Goal: Feedback & Contribution: Leave review/rating

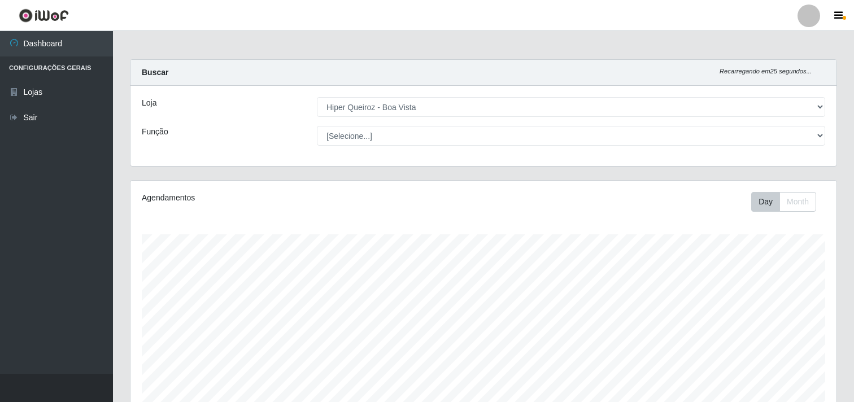
select select "514"
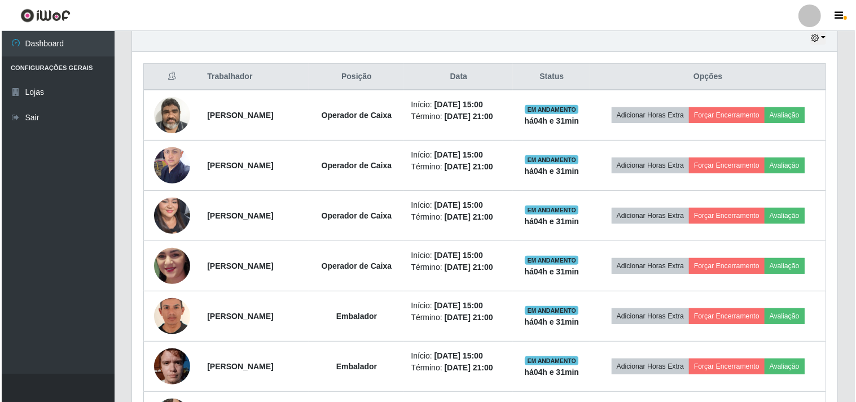
scroll to position [439, 0]
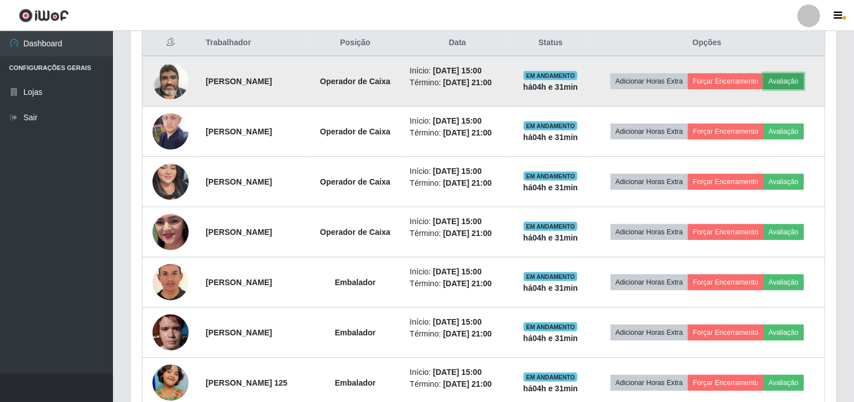
click at [803, 84] on button "Avaliação" at bounding box center [783, 81] width 40 height 16
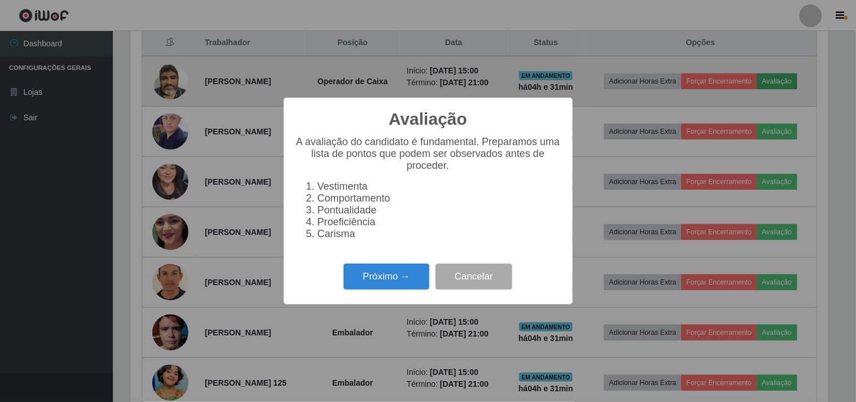
scroll to position [234, 698]
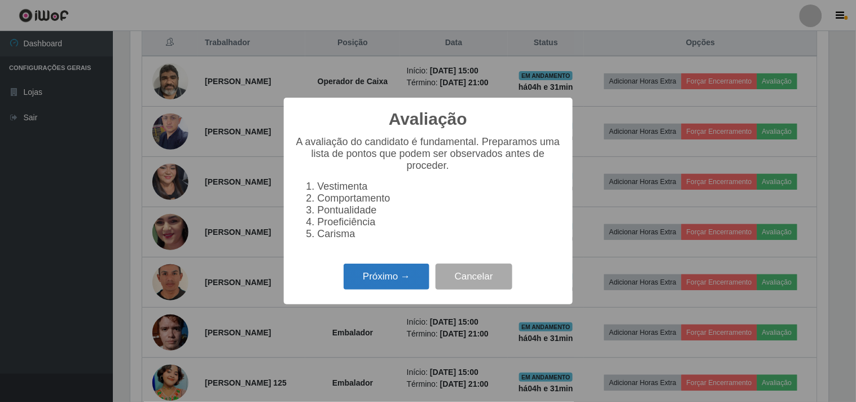
click at [409, 290] on button "Próximo →" at bounding box center [387, 277] width 86 height 27
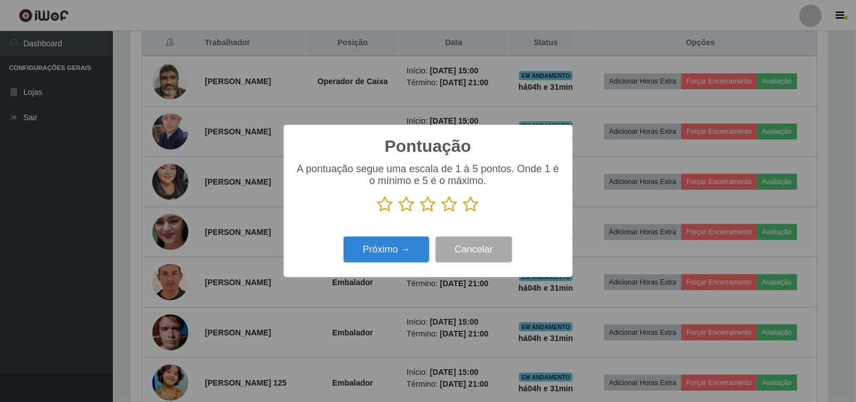
scroll to position [564295, 563831]
click at [470, 202] on icon at bounding box center [471, 204] width 16 height 17
click at [463, 213] on input "radio" at bounding box center [463, 213] width 0 height 0
click at [360, 252] on button "Próximo →" at bounding box center [387, 250] width 86 height 27
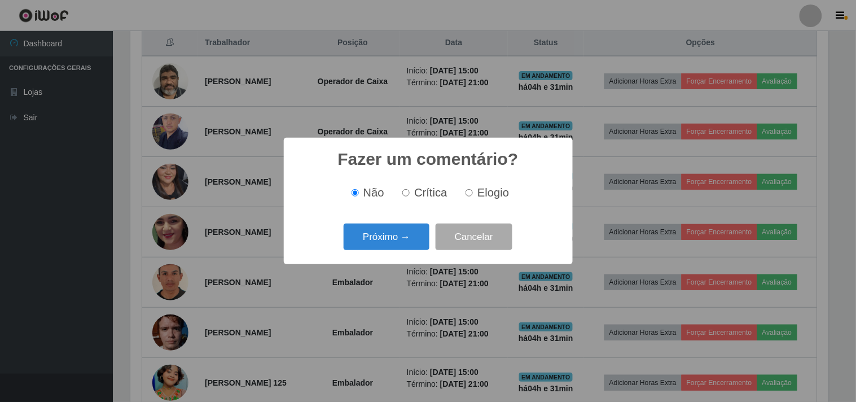
click at [478, 193] on span "Elogio" at bounding box center [494, 192] width 32 height 12
click at [473, 193] on input "Elogio" at bounding box center [469, 192] width 7 height 7
radio input "true"
click at [414, 233] on button "Próximo →" at bounding box center [387, 237] width 86 height 27
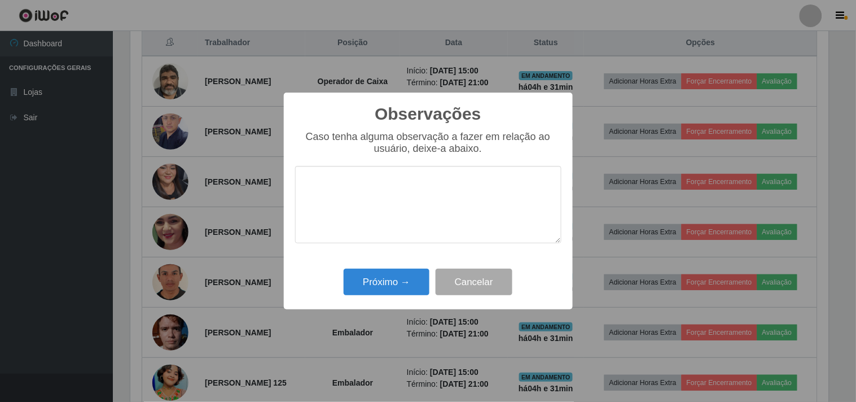
click at [405, 199] on textarea at bounding box center [428, 204] width 266 height 77
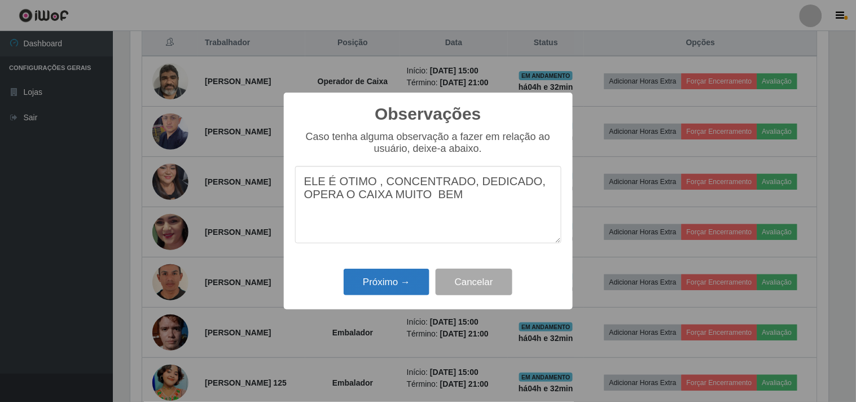
type textarea "ELE É OTIMO , CONCENTRADO, DEDICADO, OPERA O CAIXA MUITO BEM"
click at [407, 279] on button "Próximo →" at bounding box center [387, 282] width 86 height 27
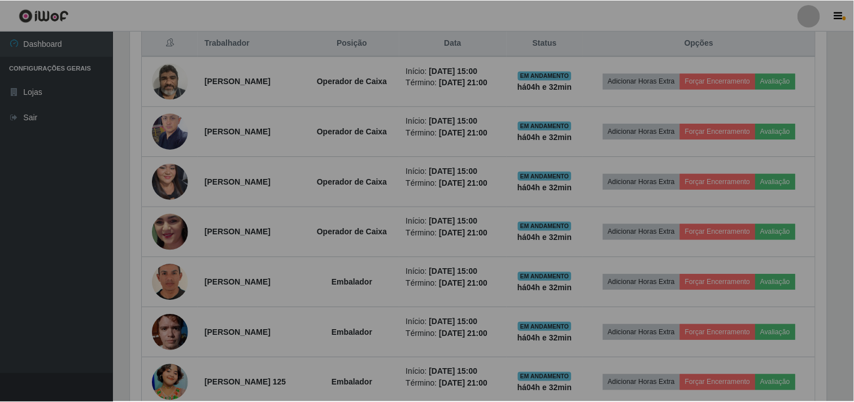
scroll to position [234, 706]
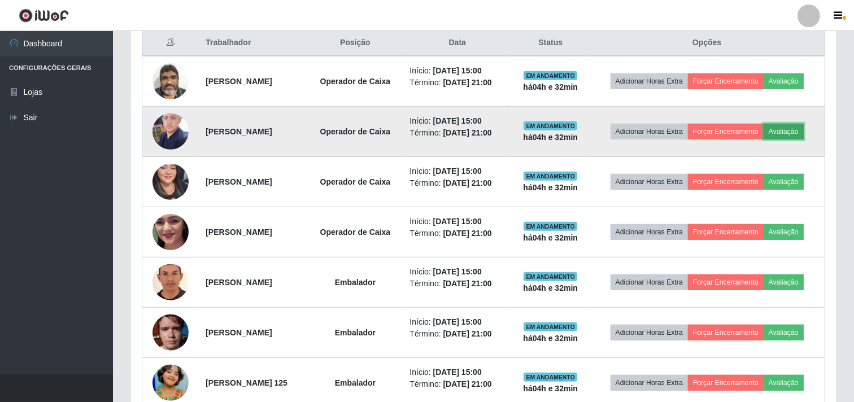
click at [799, 130] on button "Avaliação" at bounding box center [783, 132] width 40 height 16
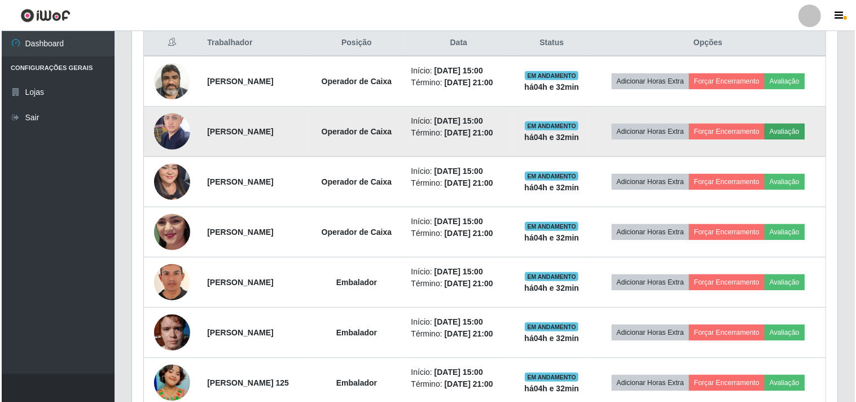
scroll to position [234, 698]
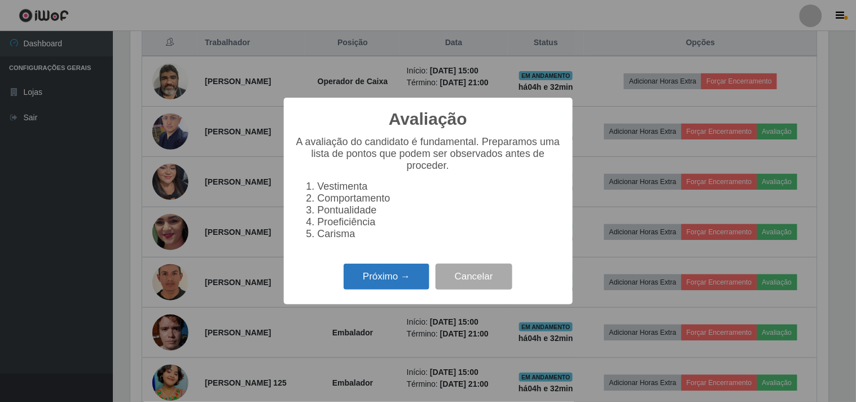
click at [369, 287] on button "Próximo →" at bounding box center [387, 277] width 86 height 27
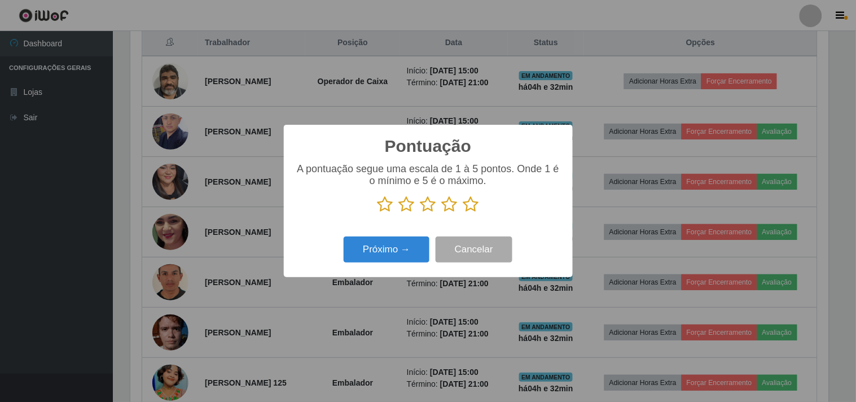
click at [473, 205] on icon at bounding box center [471, 204] width 16 height 17
click at [463, 213] on input "radio" at bounding box center [463, 213] width 0 height 0
click at [405, 255] on button "Próximo →" at bounding box center [387, 250] width 86 height 27
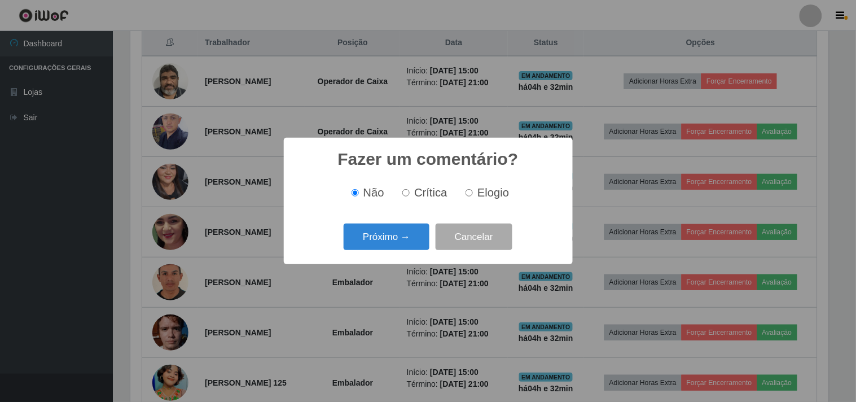
click at [484, 191] on span "Elogio" at bounding box center [494, 192] width 32 height 12
click at [473, 191] on input "Elogio" at bounding box center [469, 192] width 7 height 7
radio input "true"
click at [407, 239] on button "Próximo →" at bounding box center [387, 237] width 86 height 27
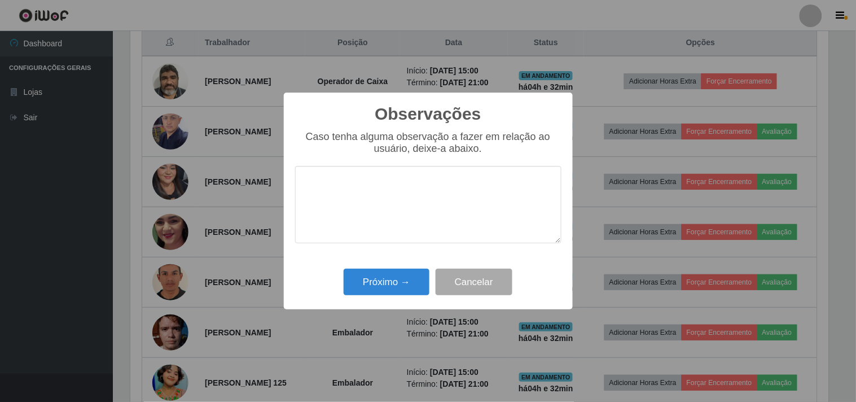
click at [418, 198] on textarea at bounding box center [428, 204] width 266 height 77
click at [420, 180] on textarea "AGILIDADE , RAPIDEZ ESIMPATICO" at bounding box center [428, 204] width 266 height 77
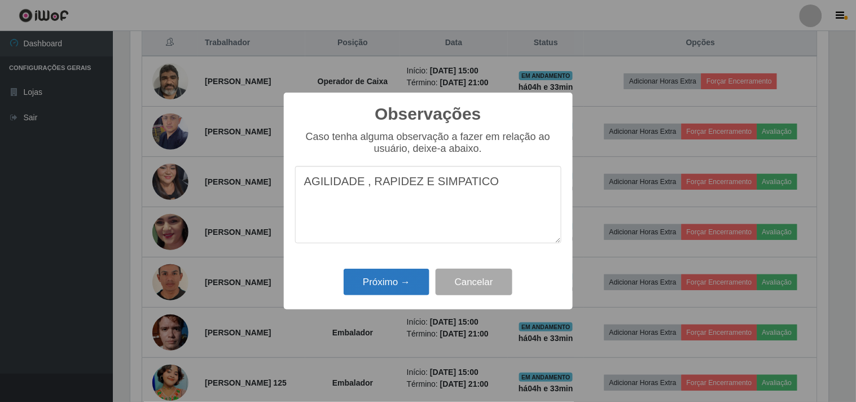
type textarea "AGILIDADE , RAPIDEZ E SIMPATICO"
click at [391, 269] on button "Próximo →" at bounding box center [387, 282] width 86 height 27
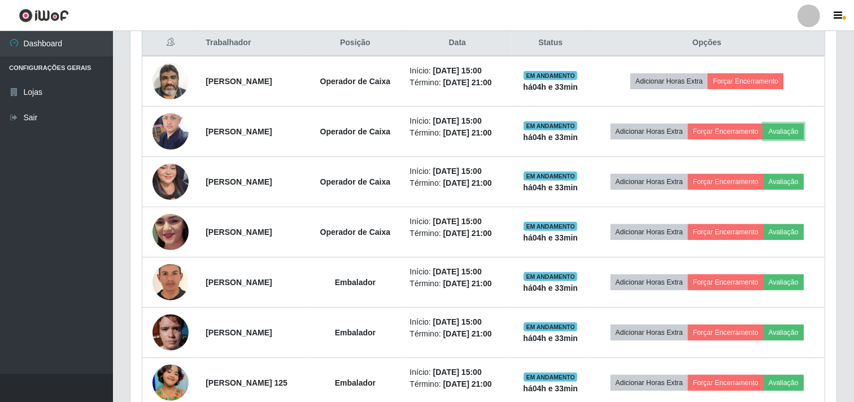
scroll to position [234, 706]
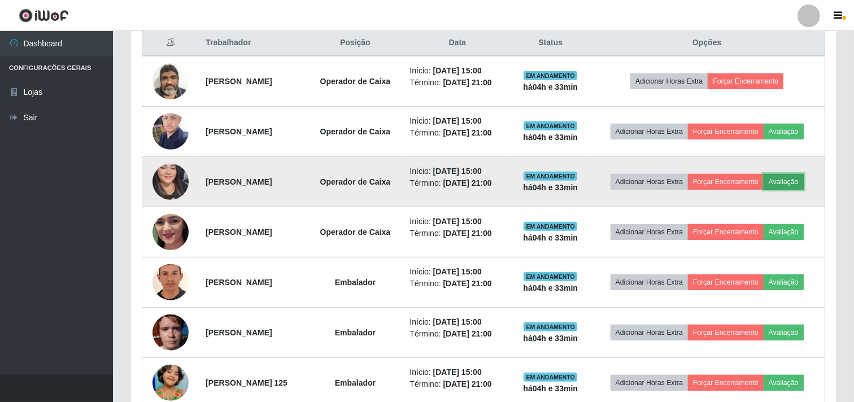
click at [794, 178] on button "Avaliação" at bounding box center [783, 182] width 40 height 16
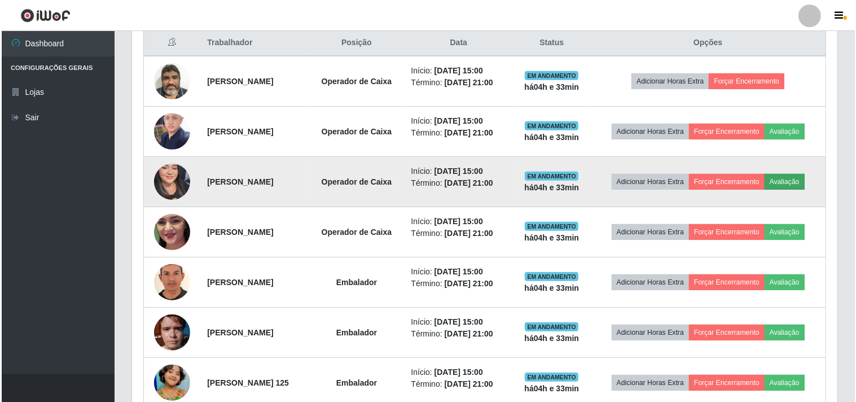
scroll to position [234, 698]
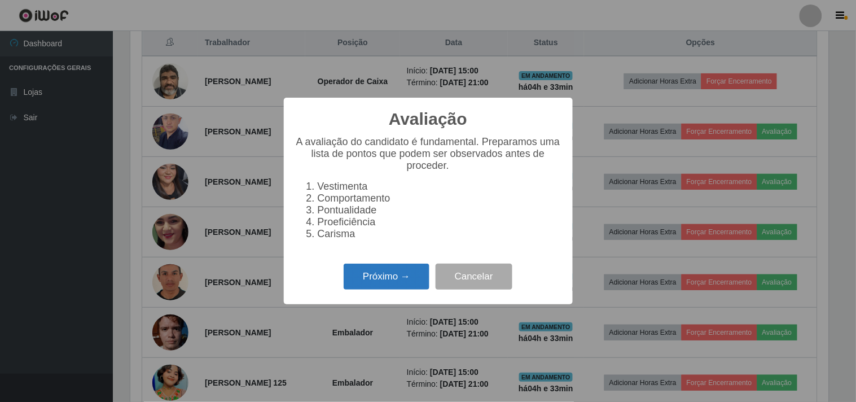
click at [411, 272] on button "Próximo →" at bounding box center [387, 277] width 86 height 27
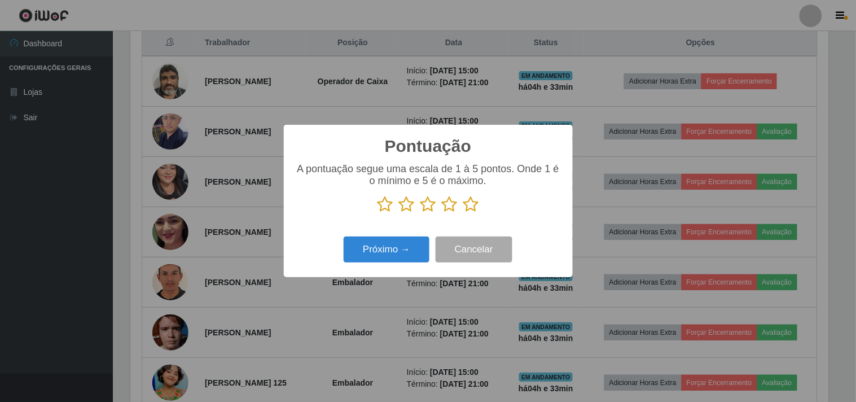
scroll to position [564295, 563831]
click at [474, 204] on icon at bounding box center [471, 204] width 16 height 17
click at [463, 213] on input "radio" at bounding box center [463, 213] width 0 height 0
click at [393, 261] on button "Próximo →" at bounding box center [387, 250] width 86 height 27
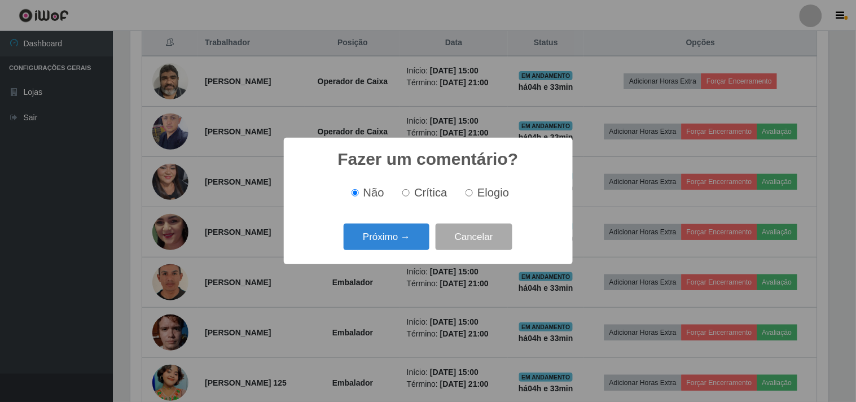
click at [475, 194] on label "Elogio" at bounding box center [485, 192] width 48 height 13
click at [473, 194] on input "Elogio" at bounding box center [469, 192] width 7 height 7
radio input "true"
click at [390, 246] on button "Próximo →" at bounding box center [387, 237] width 86 height 27
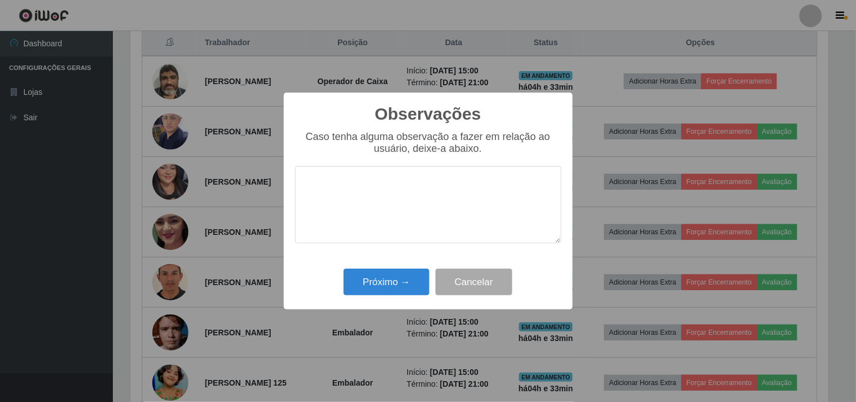
click at [399, 207] on textarea at bounding box center [428, 204] width 266 height 77
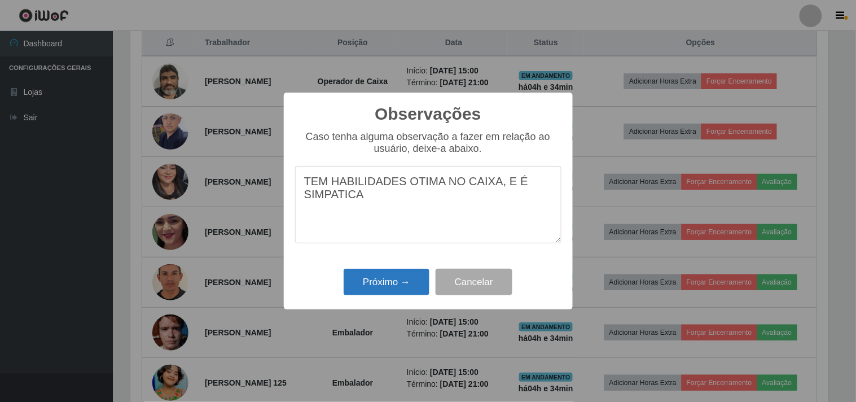
type textarea "TEM HABILIDADES OTIMA NO CAIXA, E É SIMPATICA"
click at [396, 289] on button "Próximo →" at bounding box center [387, 282] width 86 height 27
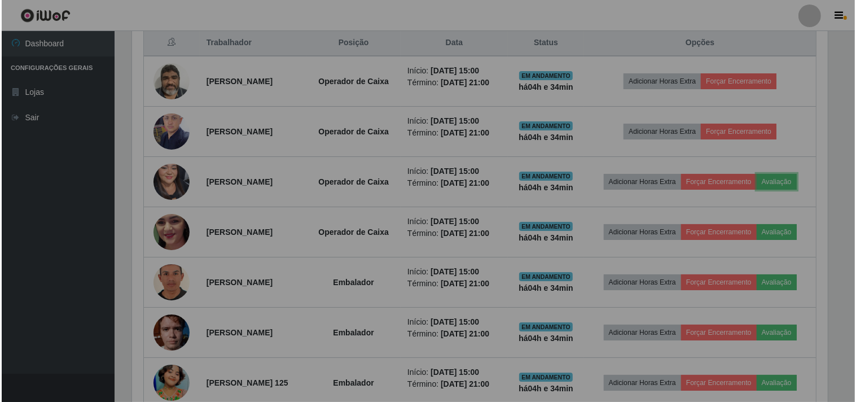
scroll to position [234, 706]
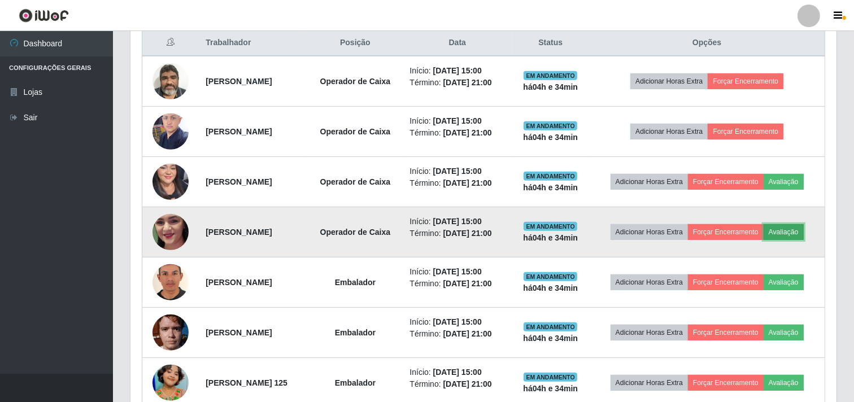
click at [800, 230] on button "Avaliação" at bounding box center [783, 232] width 40 height 16
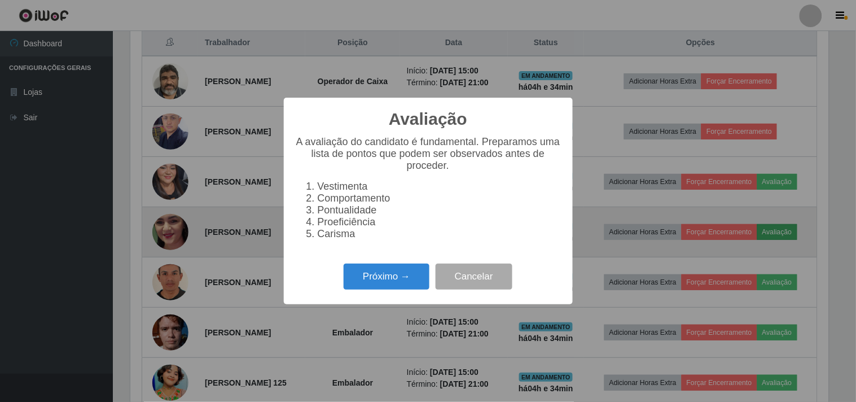
scroll to position [234, 698]
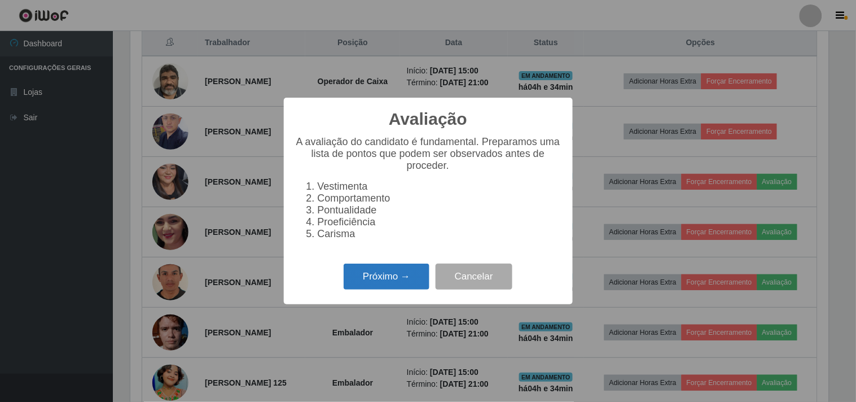
click at [374, 284] on button "Próximo →" at bounding box center [387, 277] width 86 height 27
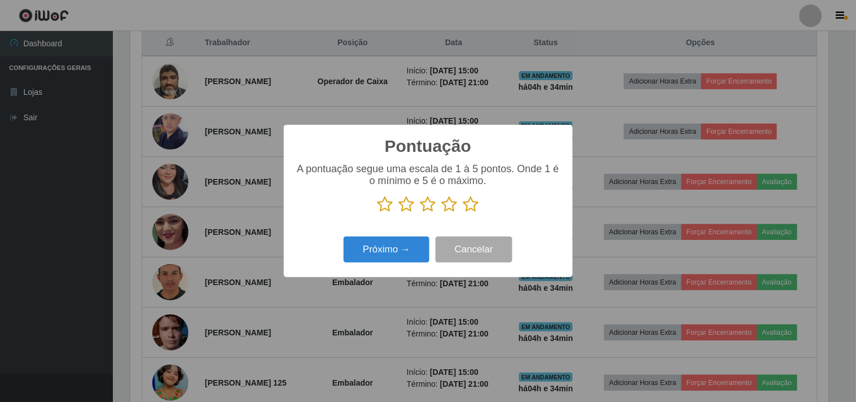
click at [476, 202] on icon at bounding box center [471, 204] width 16 height 17
click at [463, 213] on input "radio" at bounding box center [463, 213] width 0 height 0
click at [401, 243] on button "Próximo →" at bounding box center [387, 250] width 86 height 27
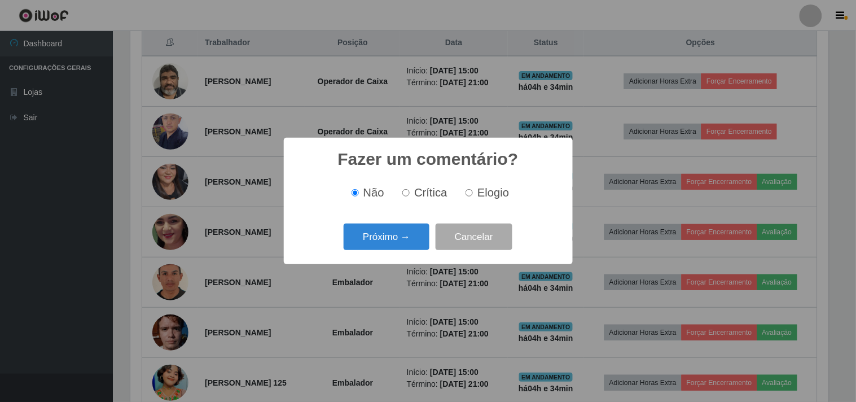
click at [475, 196] on label "Elogio" at bounding box center [485, 192] width 48 height 13
click at [473, 196] on input "Elogio" at bounding box center [469, 192] width 7 height 7
radio input "true"
click at [387, 229] on button "Próximo →" at bounding box center [387, 237] width 86 height 27
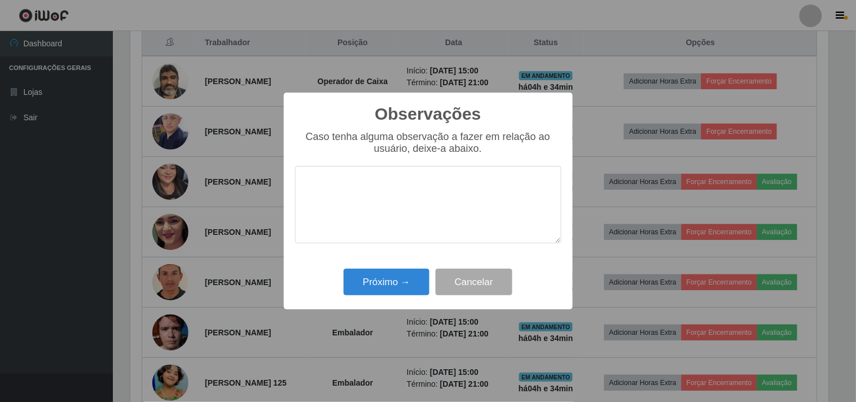
click at [399, 187] on textarea at bounding box center [428, 204] width 266 height 77
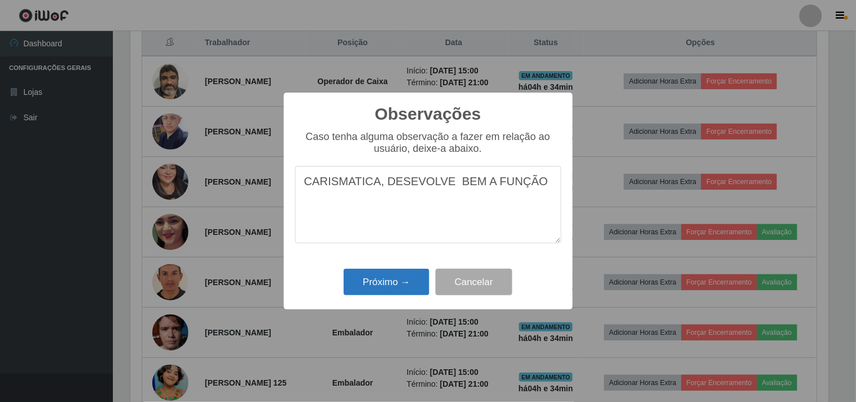
type textarea "CARISMATICA, DESEVOLVE BEM A FUNÇÃO"
click at [398, 286] on button "Próximo →" at bounding box center [387, 282] width 86 height 27
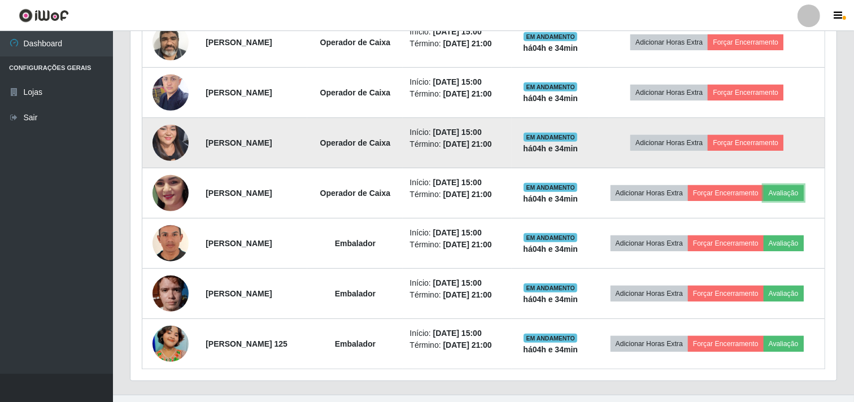
scroll to position [499, 0]
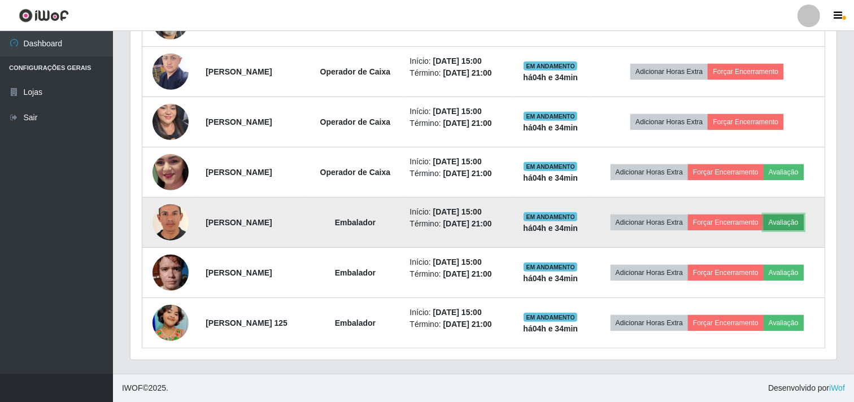
click at [803, 220] on button "Avaliação" at bounding box center [783, 223] width 40 height 16
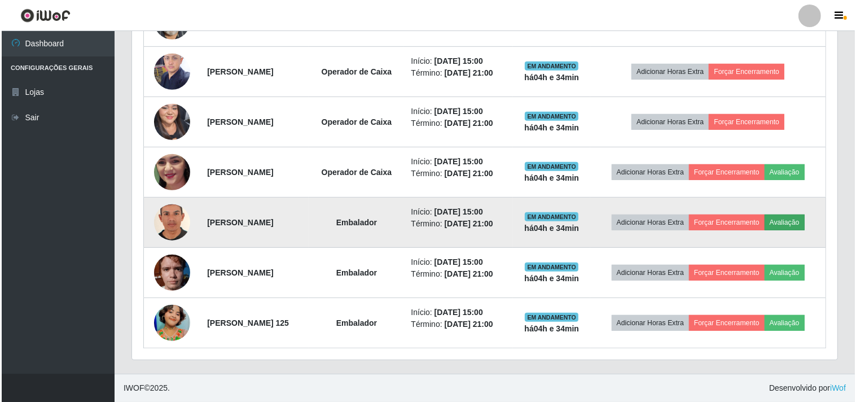
scroll to position [234, 698]
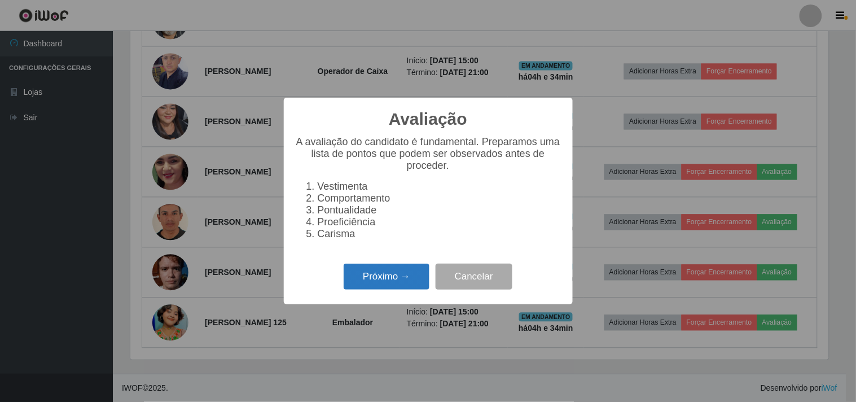
click at [384, 279] on button "Próximo →" at bounding box center [387, 277] width 86 height 27
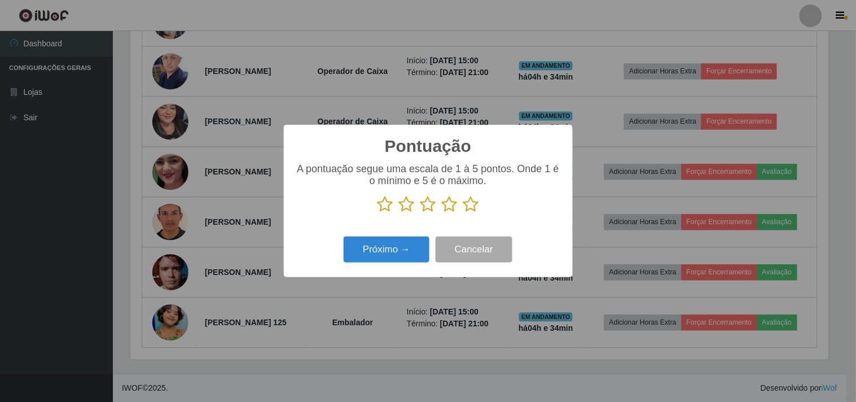
scroll to position [564295, 563831]
click at [476, 212] on icon at bounding box center [471, 204] width 16 height 17
click at [463, 213] on input "radio" at bounding box center [463, 213] width 0 height 0
click at [395, 239] on button "Próximo →" at bounding box center [387, 250] width 86 height 27
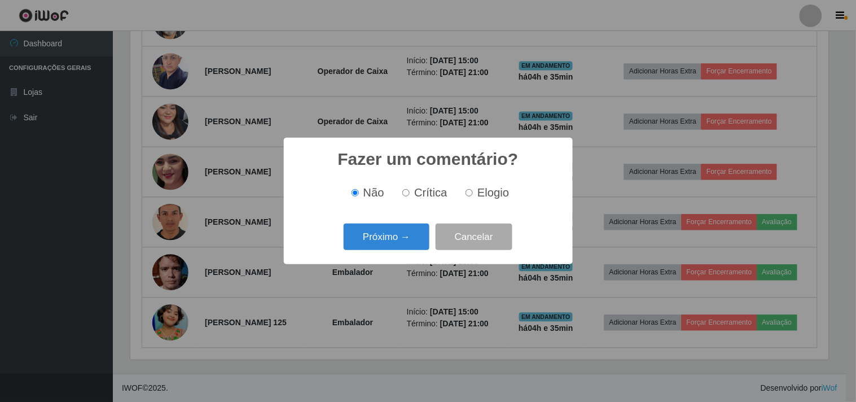
click at [470, 198] on label "Elogio" at bounding box center [485, 192] width 48 height 13
click at [470, 196] on input "Elogio" at bounding box center [469, 192] width 7 height 7
radio input "true"
click at [391, 244] on button "Próximo →" at bounding box center [387, 237] width 86 height 27
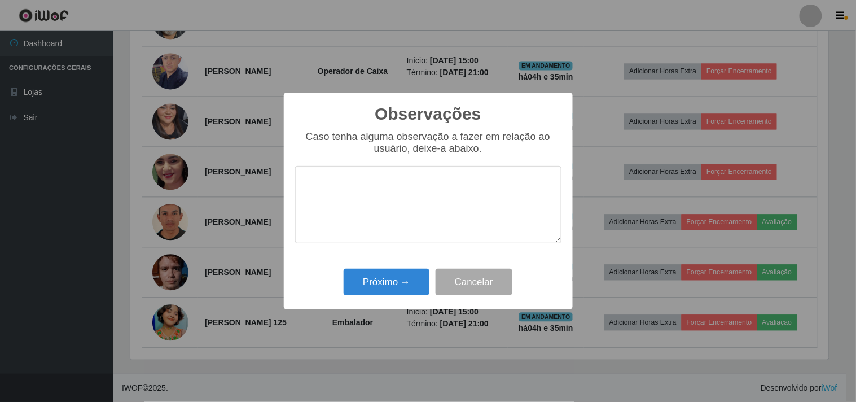
click at [396, 199] on textarea at bounding box center [428, 204] width 266 height 77
type textarea "RAPIDO E AGIL"
click at [368, 301] on div "Observações × Caso tenha alguma observação a fazer em relação ao usuário, deixe…" at bounding box center [428, 201] width 289 height 217
click at [375, 285] on button "Próximo →" at bounding box center [387, 282] width 86 height 27
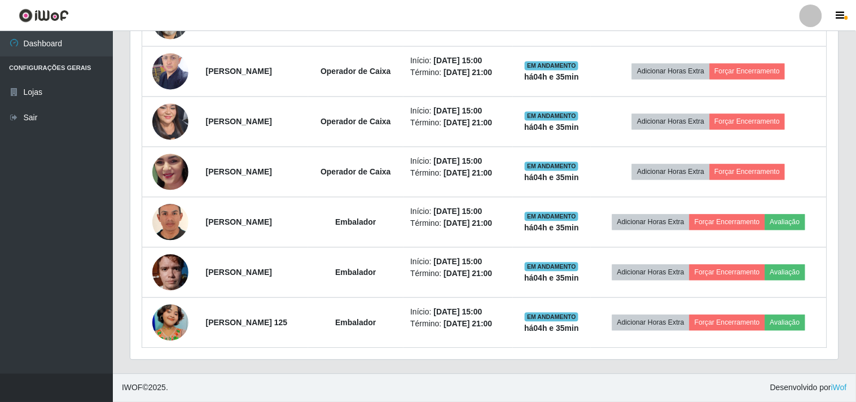
scroll to position [234, 706]
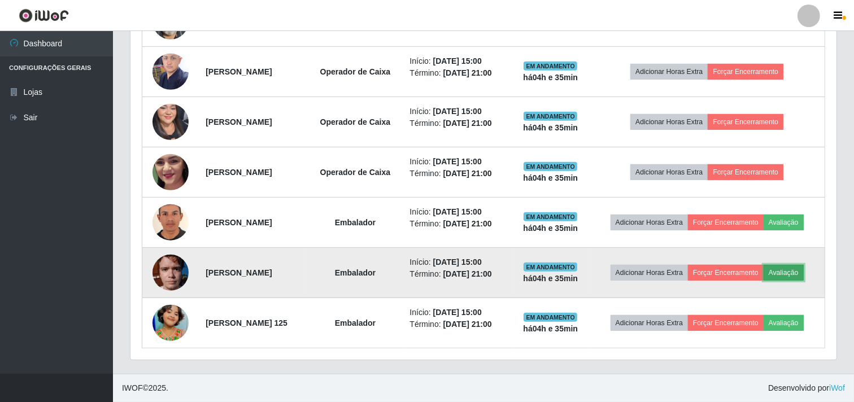
click at [803, 268] on button "Avaliação" at bounding box center [783, 273] width 40 height 16
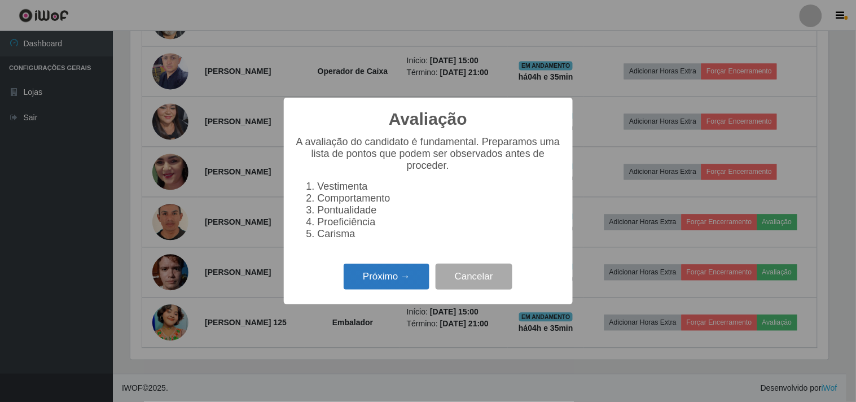
click at [384, 290] on button "Próximo →" at bounding box center [387, 277] width 86 height 27
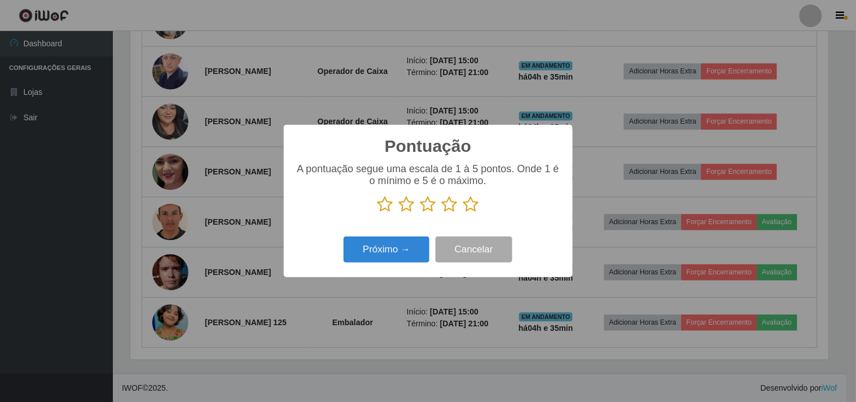
click at [467, 204] on icon at bounding box center [471, 204] width 16 height 17
click at [463, 213] on input "radio" at bounding box center [463, 213] width 0 height 0
click at [376, 256] on button "Próximo →" at bounding box center [387, 250] width 86 height 27
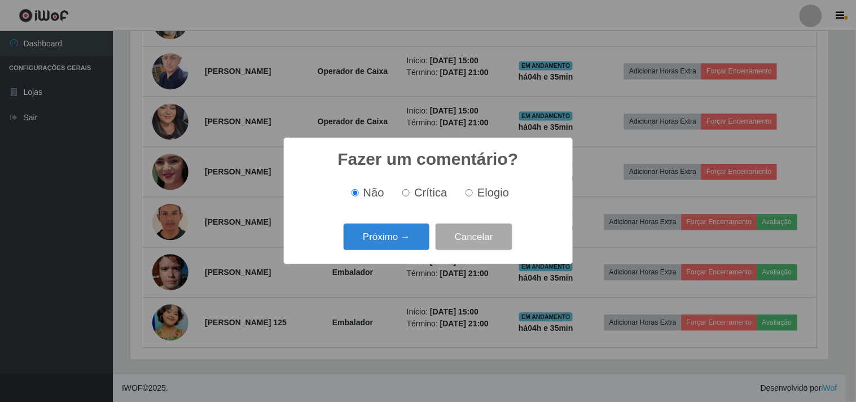
click at [470, 194] on input "Elogio" at bounding box center [469, 192] width 7 height 7
radio input "true"
click at [408, 234] on button "Próximo →" at bounding box center [387, 237] width 86 height 27
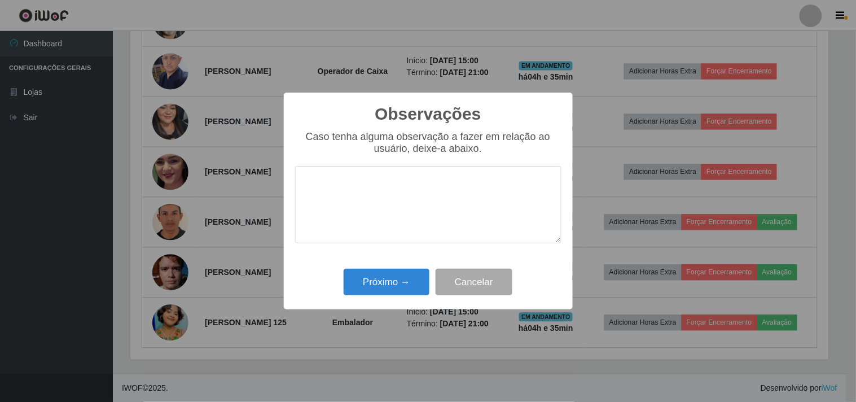
click at [343, 183] on textarea at bounding box center [428, 204] width 266 height 77
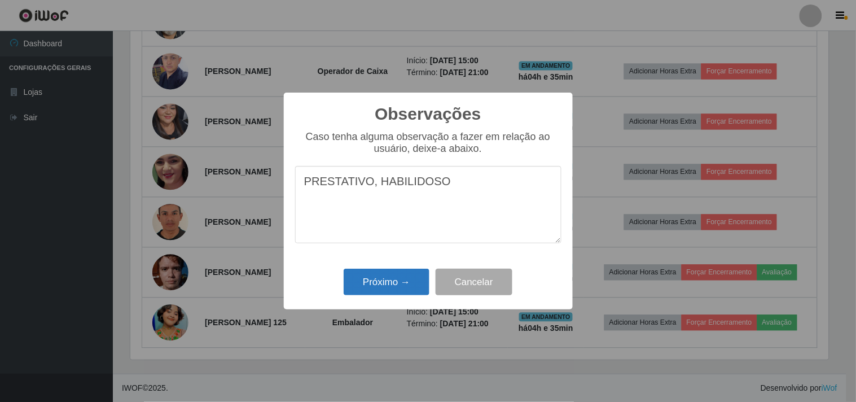
type textarea "PRESTATIVO, HABILIDOSO"
click at [369, 290] on button "Próximo →" at bounding box center [387, 282] width 86 height 27
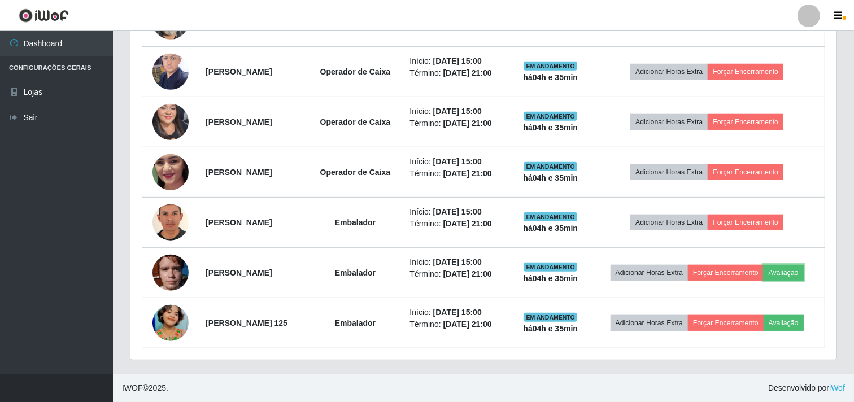
scroll to position [234, 706]
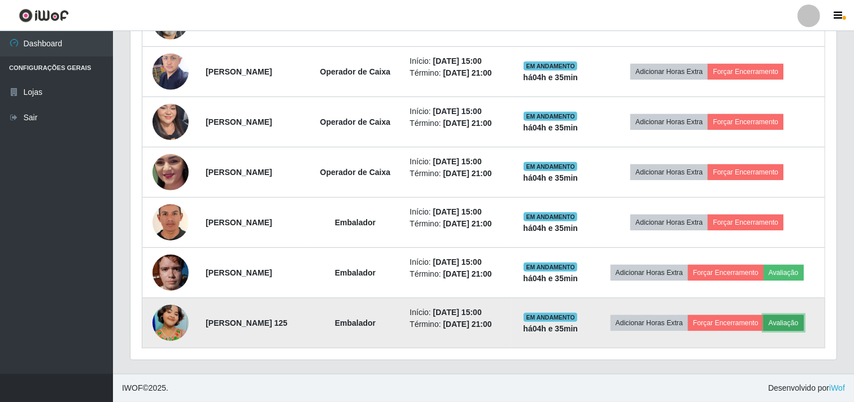
click at [803, 323] on button "Avaliação" at bounding box center [783, 323] width 40 height 16
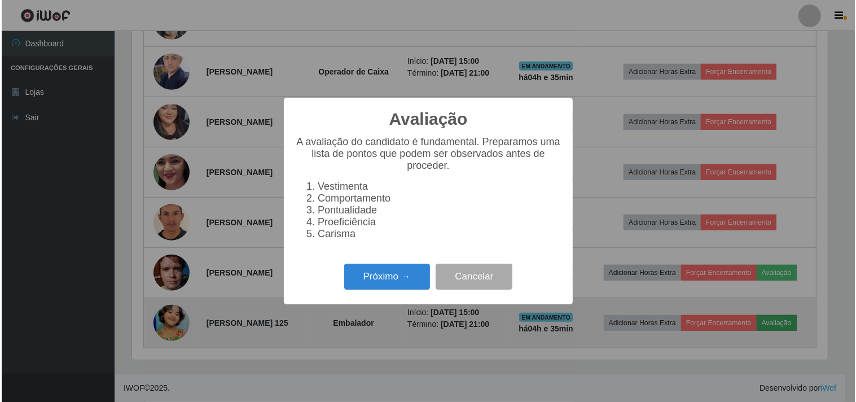
scroll to position [234, 698]
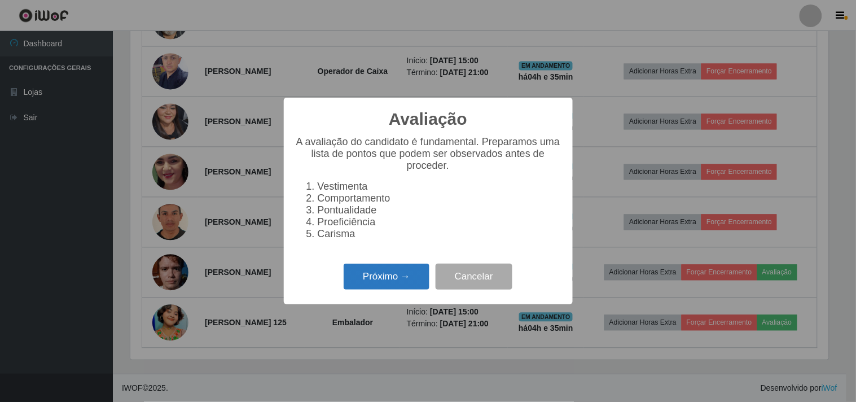
click at [388, 278] on button "Próximo →" at bounding box center [387, 277] width 86 height 27
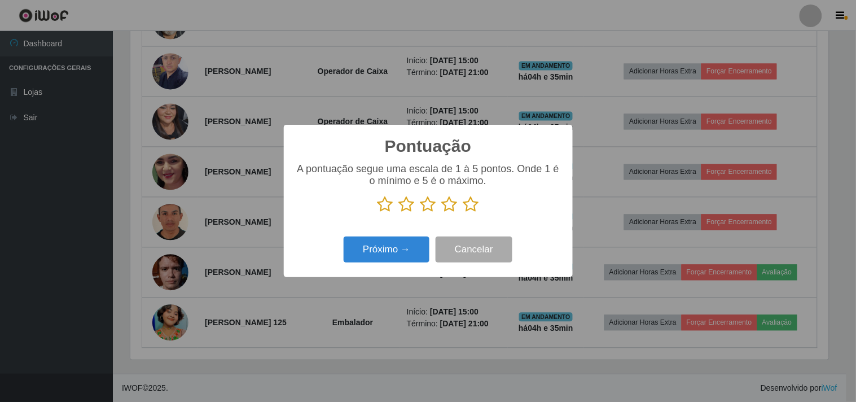
scroll to position [564295, 563831]
click at [456, 205] on icon at bounding box center [450, 204] width 16 height 17
click at [442, 213] on input "radio" at bounding box center [442, 213] width 0 height 0
click at [405, 255] on button "Próximo →" at bounding box center [387, 250] width 86 height 27
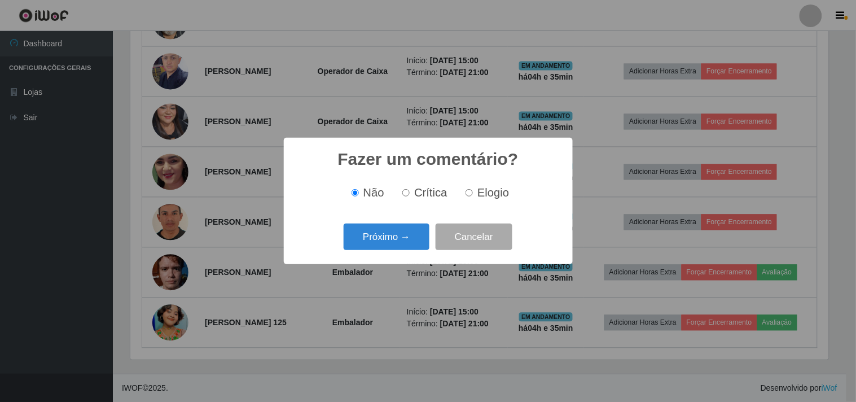
click at [421, 195] on span "Crítica" at bounding box center [430, 192] width 33 height 12
click at [410, 195] on input "Crítica" at bounding box center [406, 192] width 7 height 7
radio input "true"
click at [419, 233] on button "Próximo →" at bounding box center [387, 237] width 86 height 27
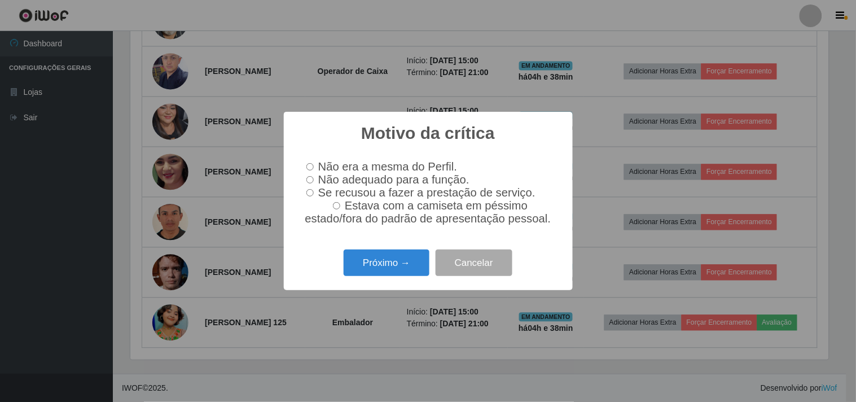
click at [314, 182] on label "Não adequado para a função." at bounding box center [386, 179] width 168 height 13
click at [314, 182] on input "Não adequado para a função." at bounding box center [310, 179] width 7 height 7
radio input "true"
click at [393, 275] on button "Próximo →" at bounding box center [387, 263] width 86 height 27
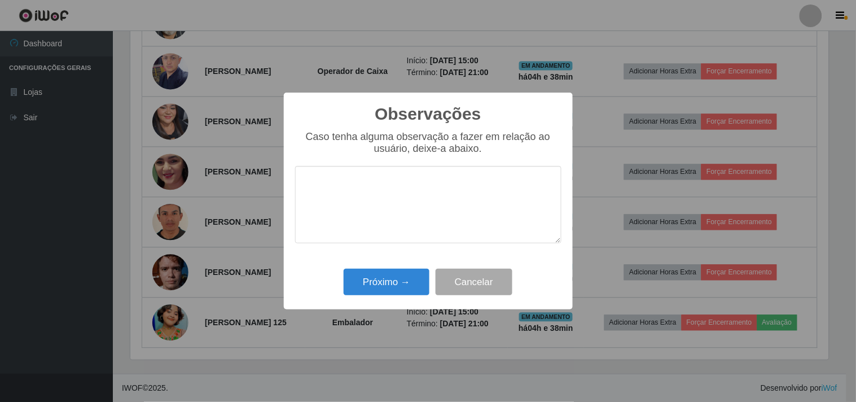
click at [418, 200] on textarea at bounding box center [428, 204] width 266 height 77
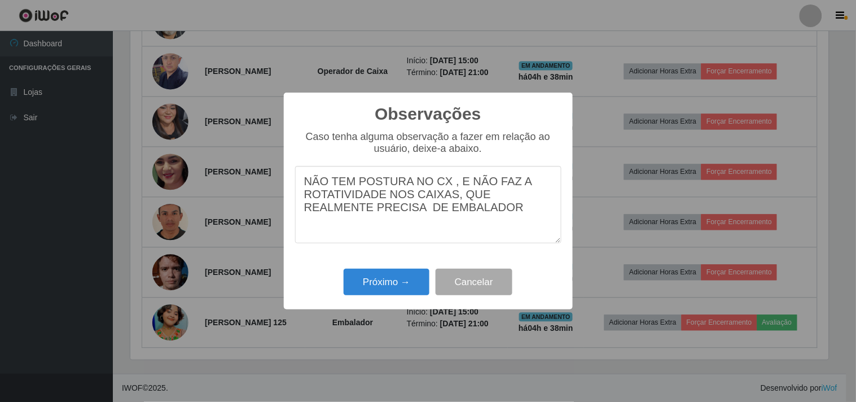
click at [443, 177] on textarea "NÃO TEM POSTURA NO CX , E NÃO FAZ A ROTATIVIDADE NOS CAIXAS, QUE REALMENTE PREC…" at bounding box center [428, 204] width 266 height 77
type textarea "NÃO TEM POSTURA NO CAIXA , E NÃO FAZ A ROTATIVIDADE NOS CAIXAS, QUE REALMENTE P…"
click at [380, 290] on button "Próximo →" at bounding box center [387, 282] width 86 height 27
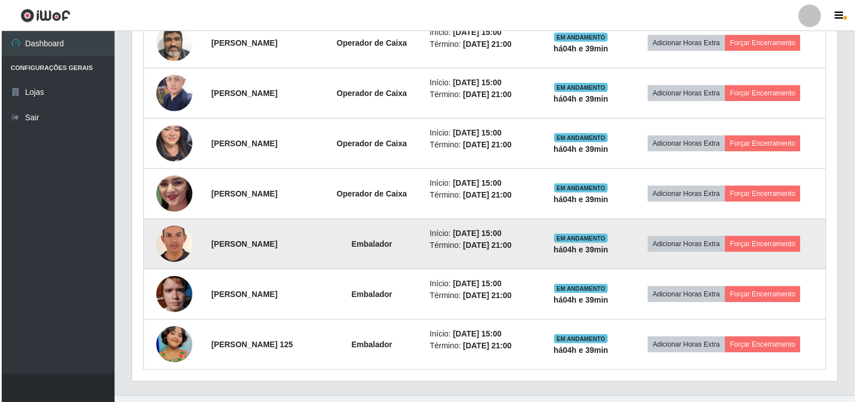
scroll to position [499, 0]
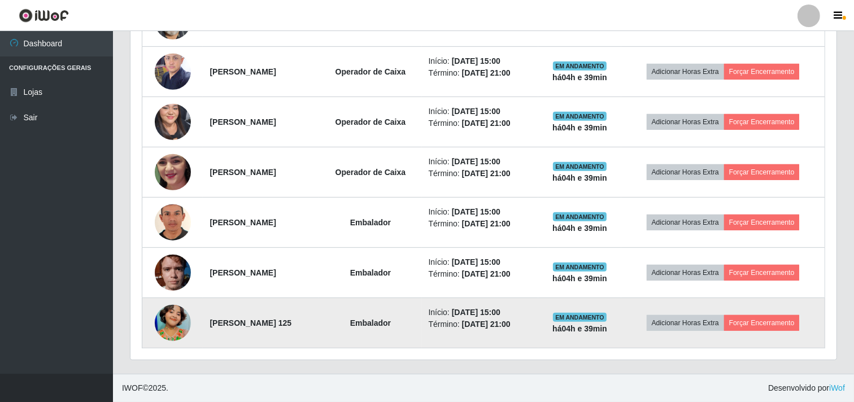
click at [177, 320] on img at bounding box center [173, 323] width 36 height 64
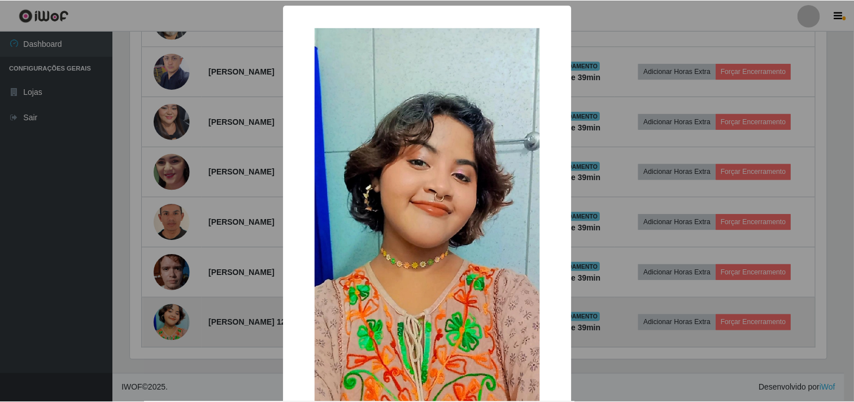
scroll to position [234, 698]
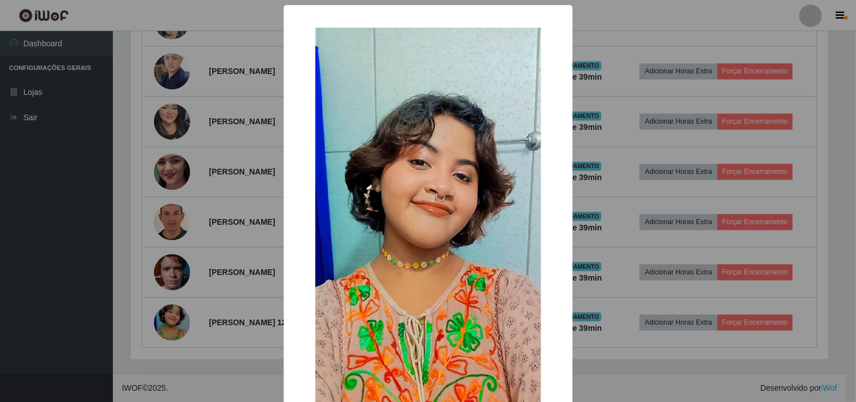
click at [209, 182] on div "× OK Cancel" at bounding box center [428, 201] width 856 height 402
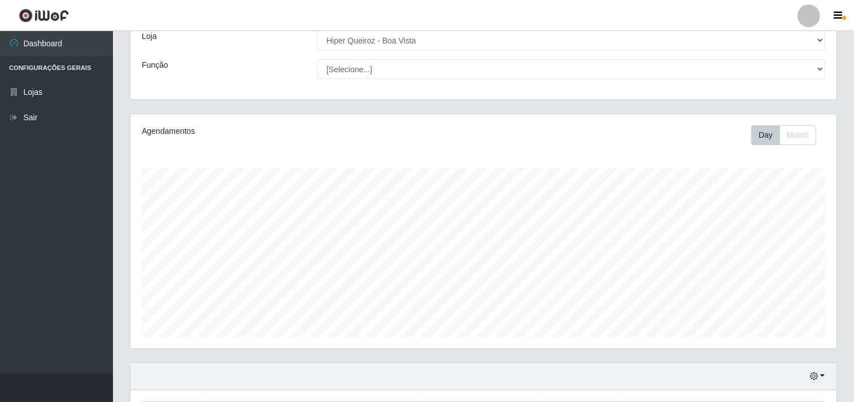
scroll to position [0, 0]
